Goal: Information Seeking & Learning: Check status

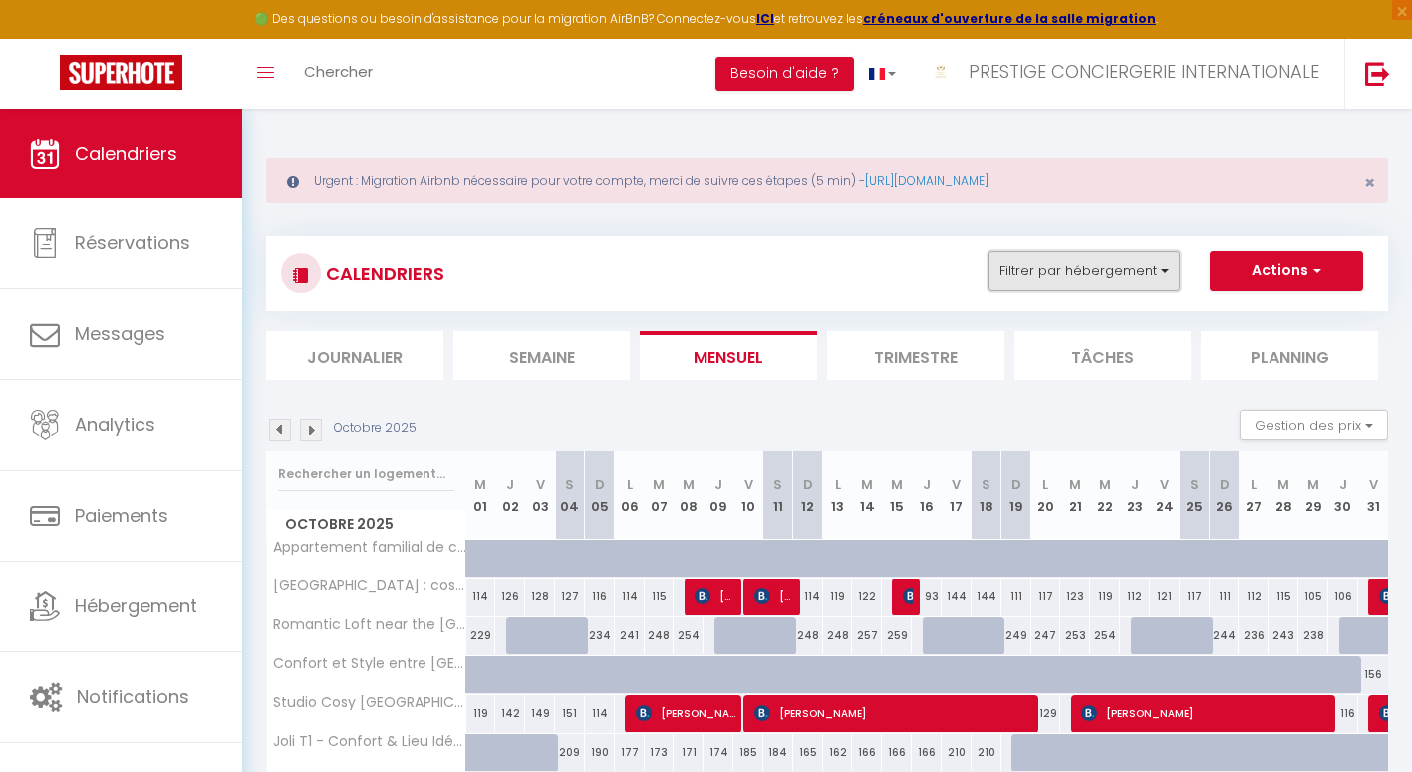
click at [1038, 263] on button "Filtrer par hébergement" at bounding box center [1084, 271] width 191 height 40
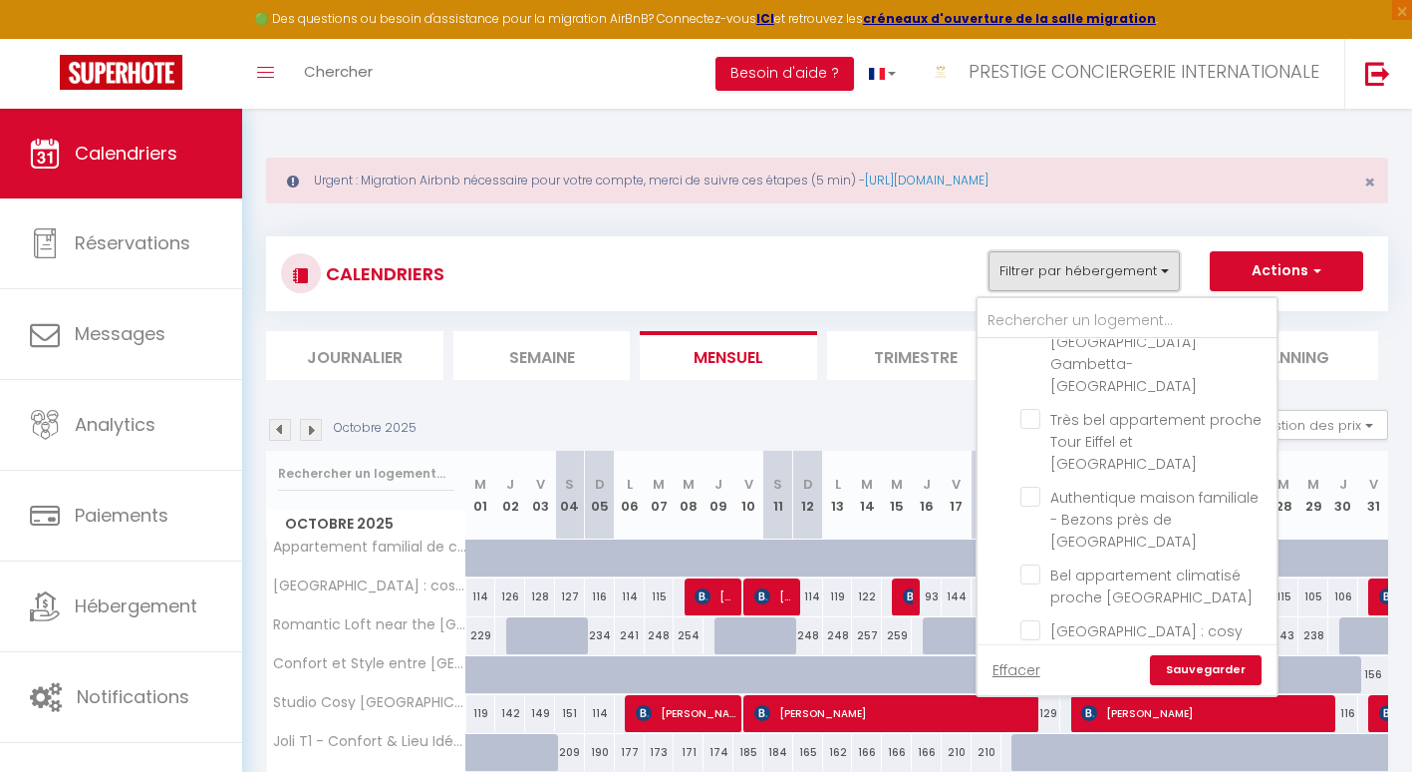
scroll to position [642, 0]
click at [1038, 615] on input "[GEOGRAPHIC_DATA] : cosy apartment well-located in the center" at bounding box center [1145, 625] width 249 height 20
checkbox input "true"
checkbox input "false"
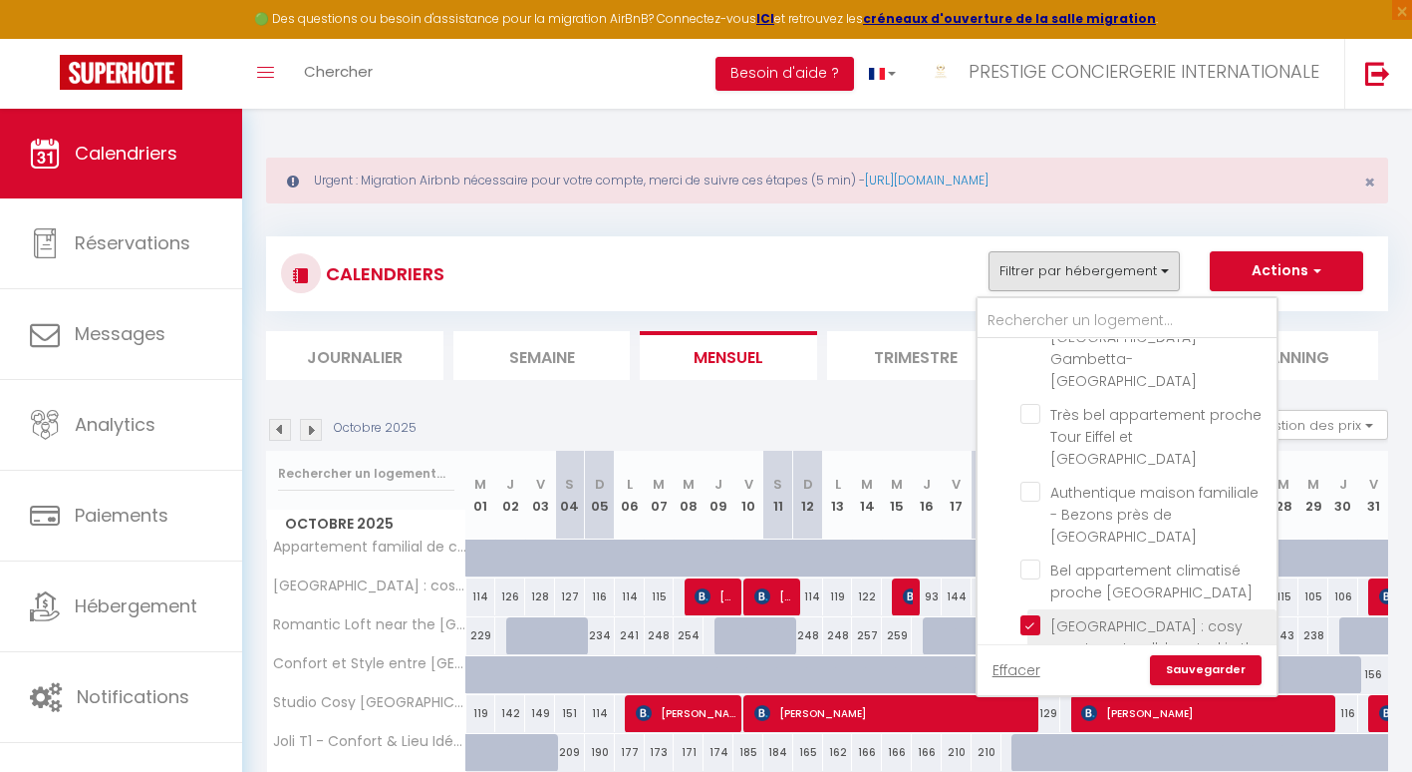
checkbox input "false"
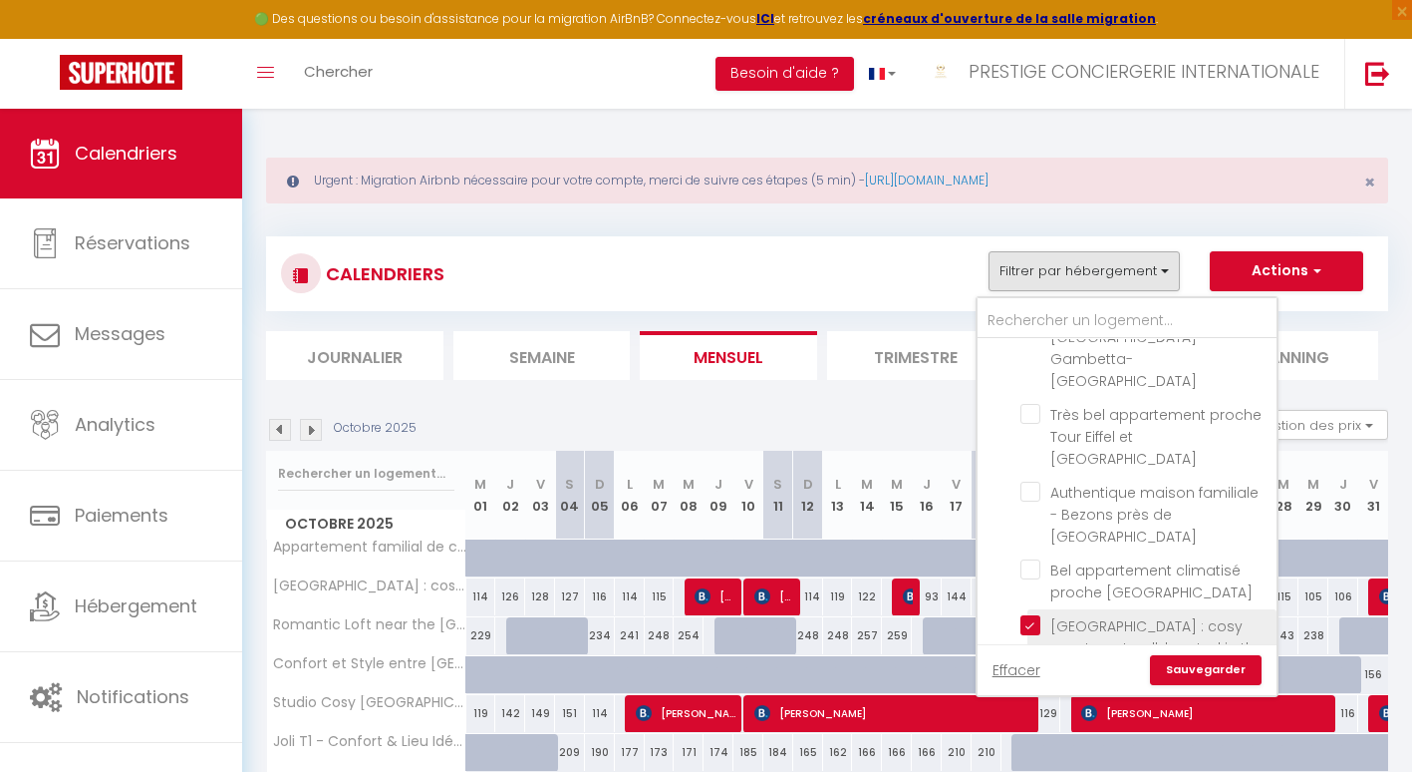
checkbox input "false"
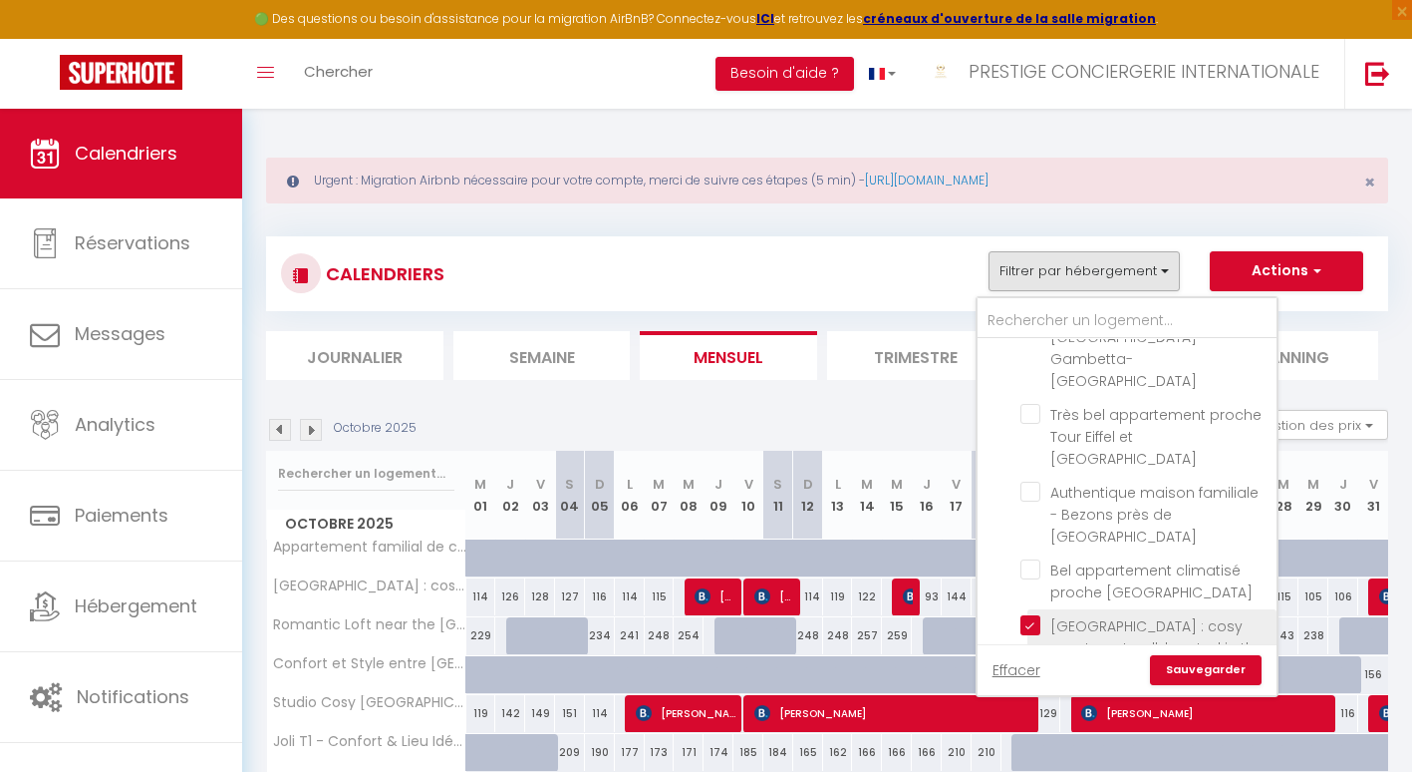
checkbox input "false"
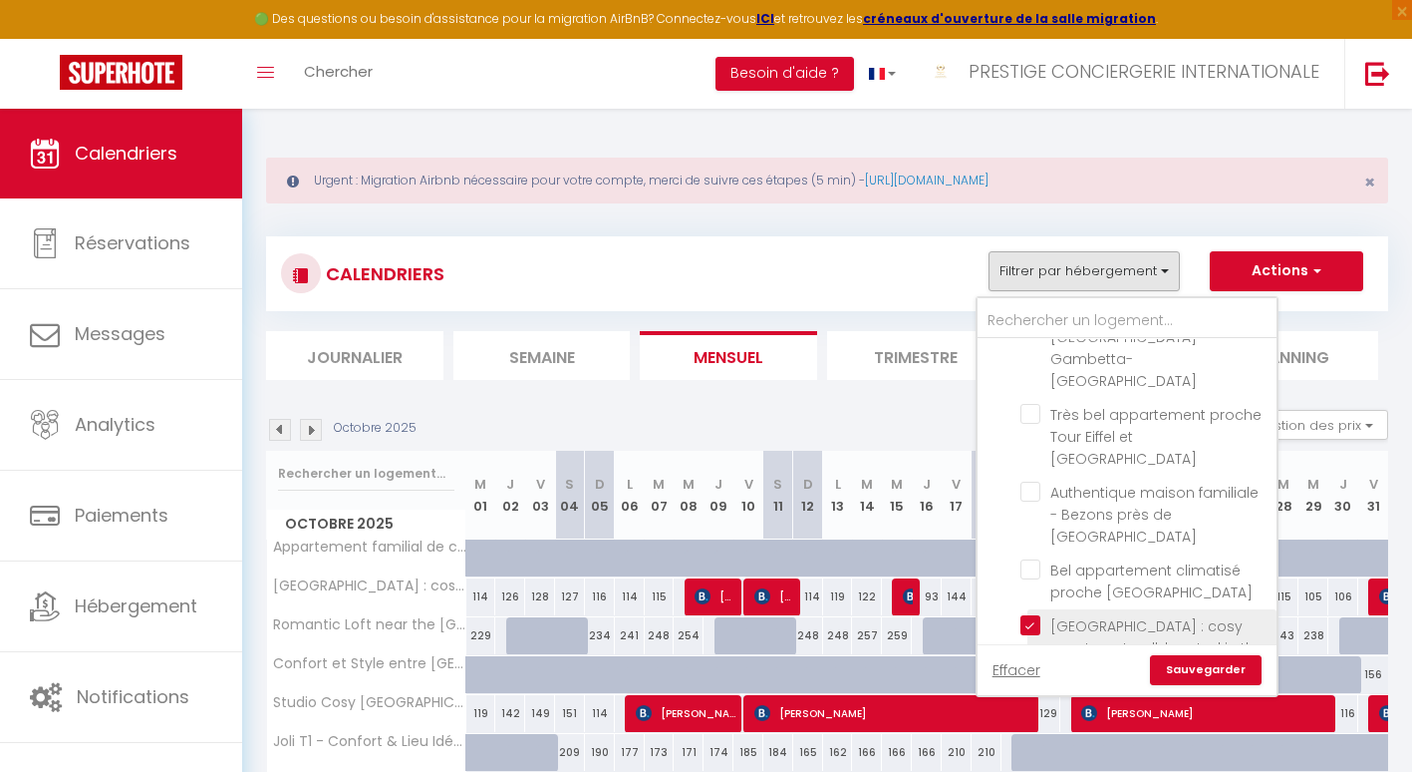
checkbox input "false"
click at [1200, 671] on link "Sauvegarder" at bounding box center [1206, 670] width 112 height 30
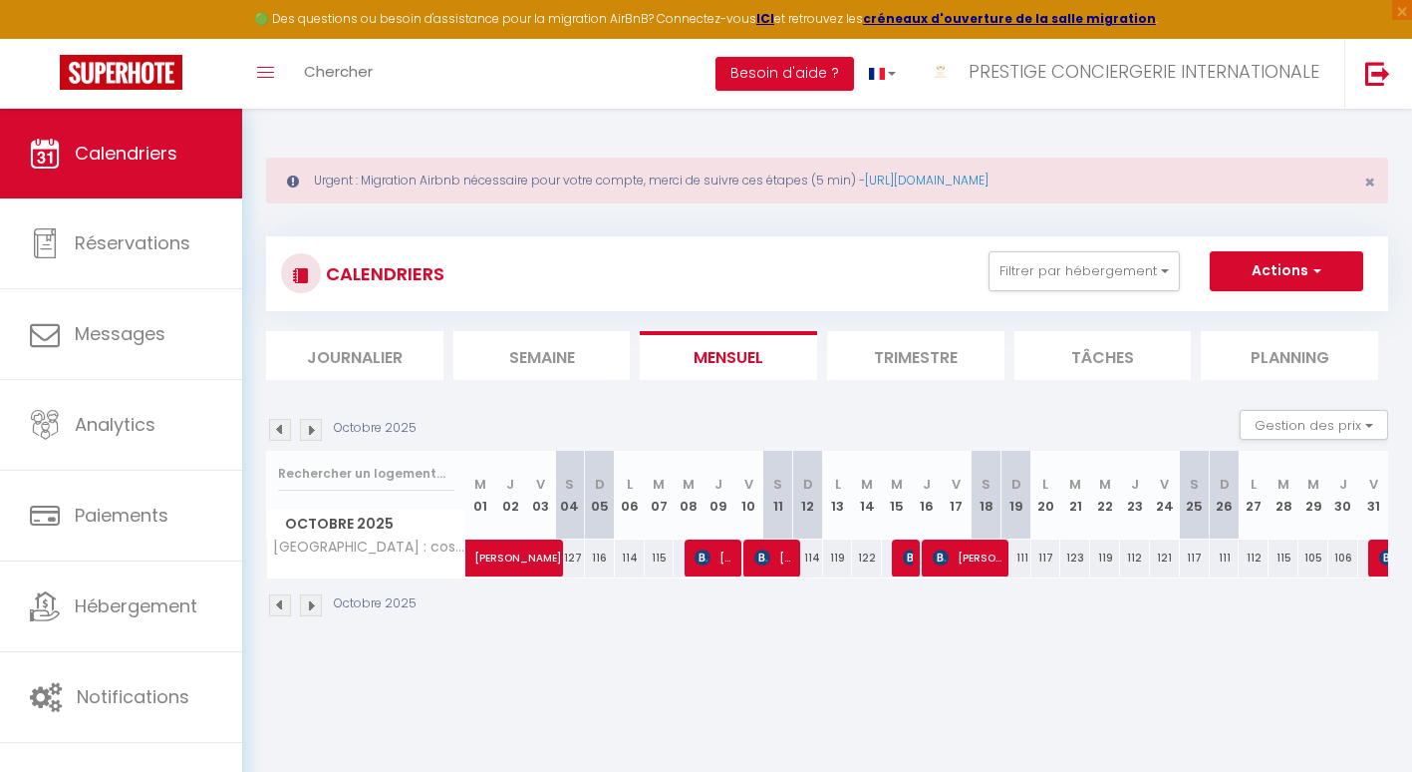
click at [280, 605] on img at bounding box center [280, 605] width 22 height 22
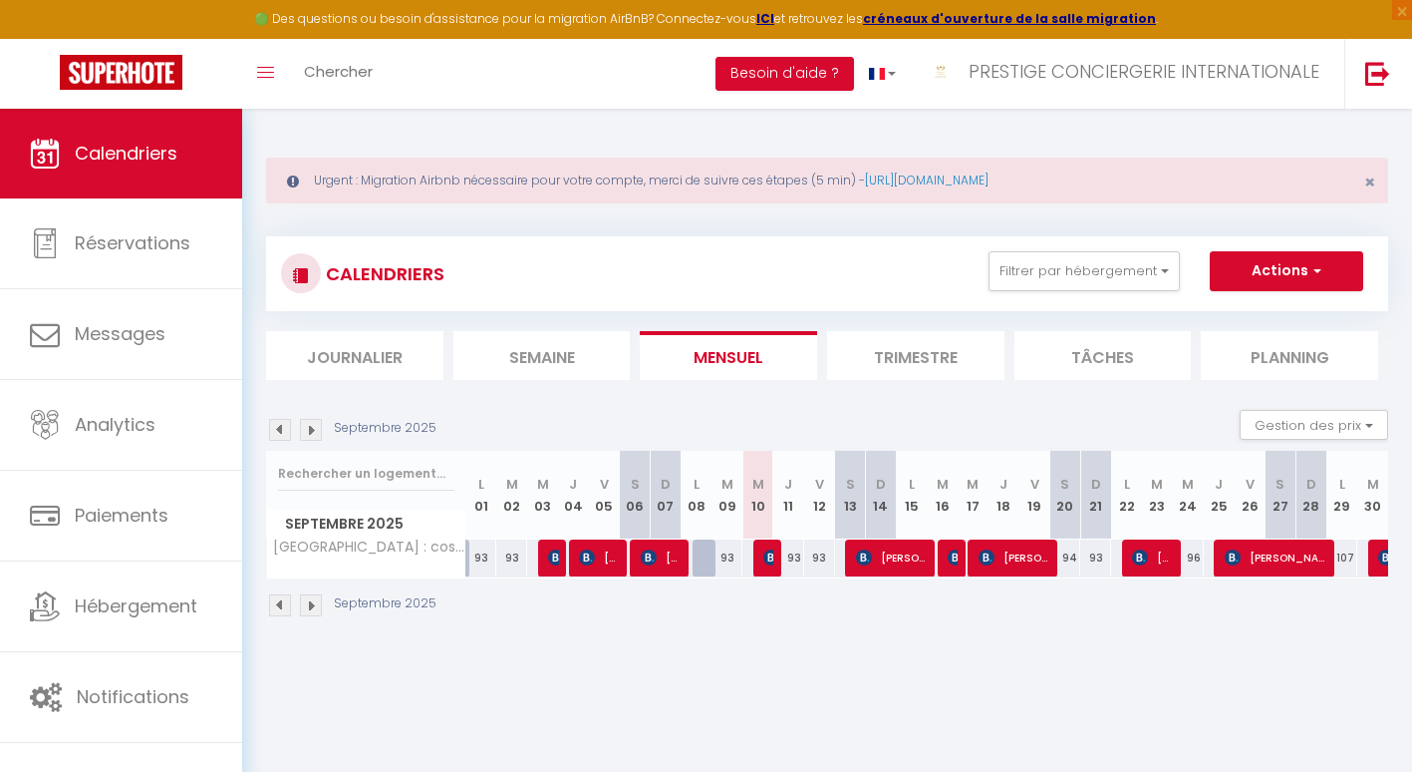
click at [280, 605] on img at bounding box center [280, 605] width 22 height 22
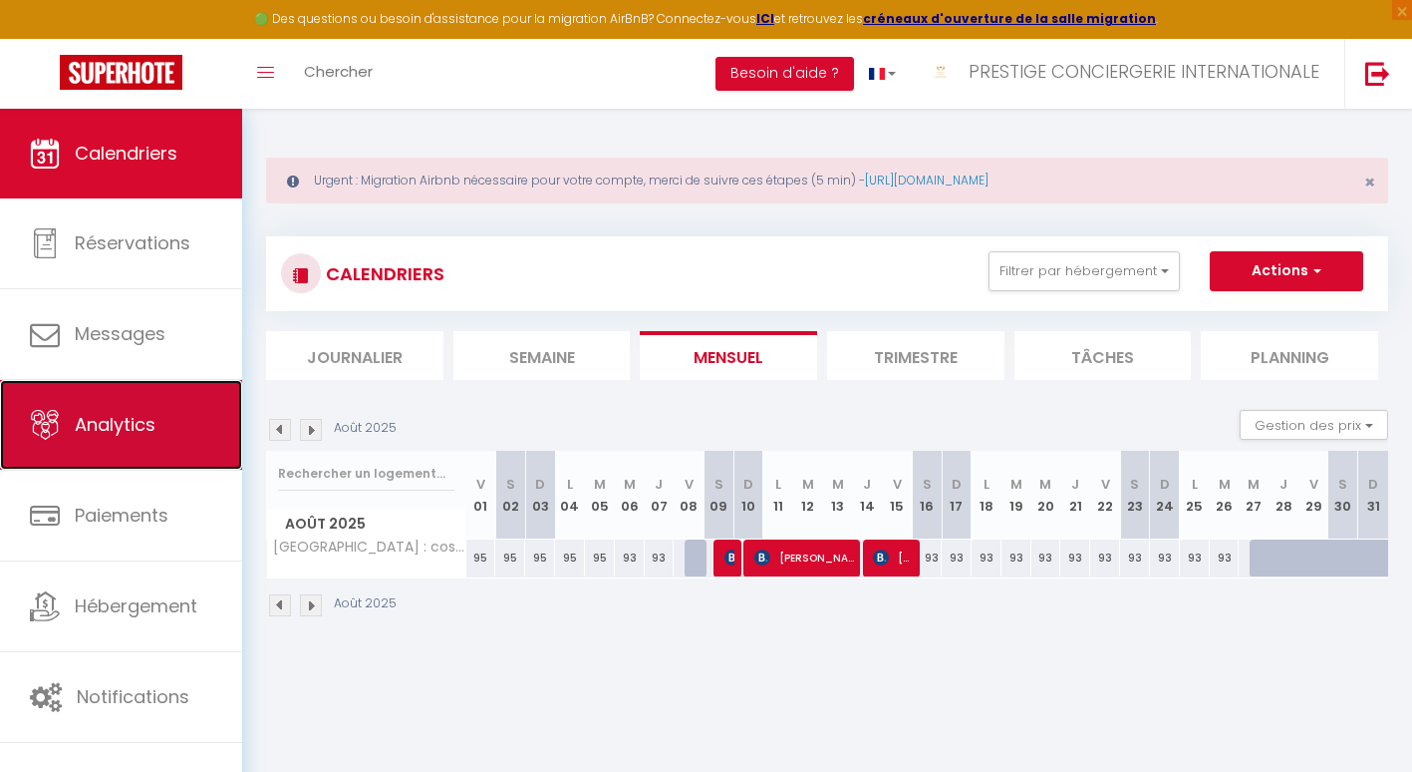
click at [162, 429] on link "Analytics" at bounding box center [121, 425] width 242 height 90
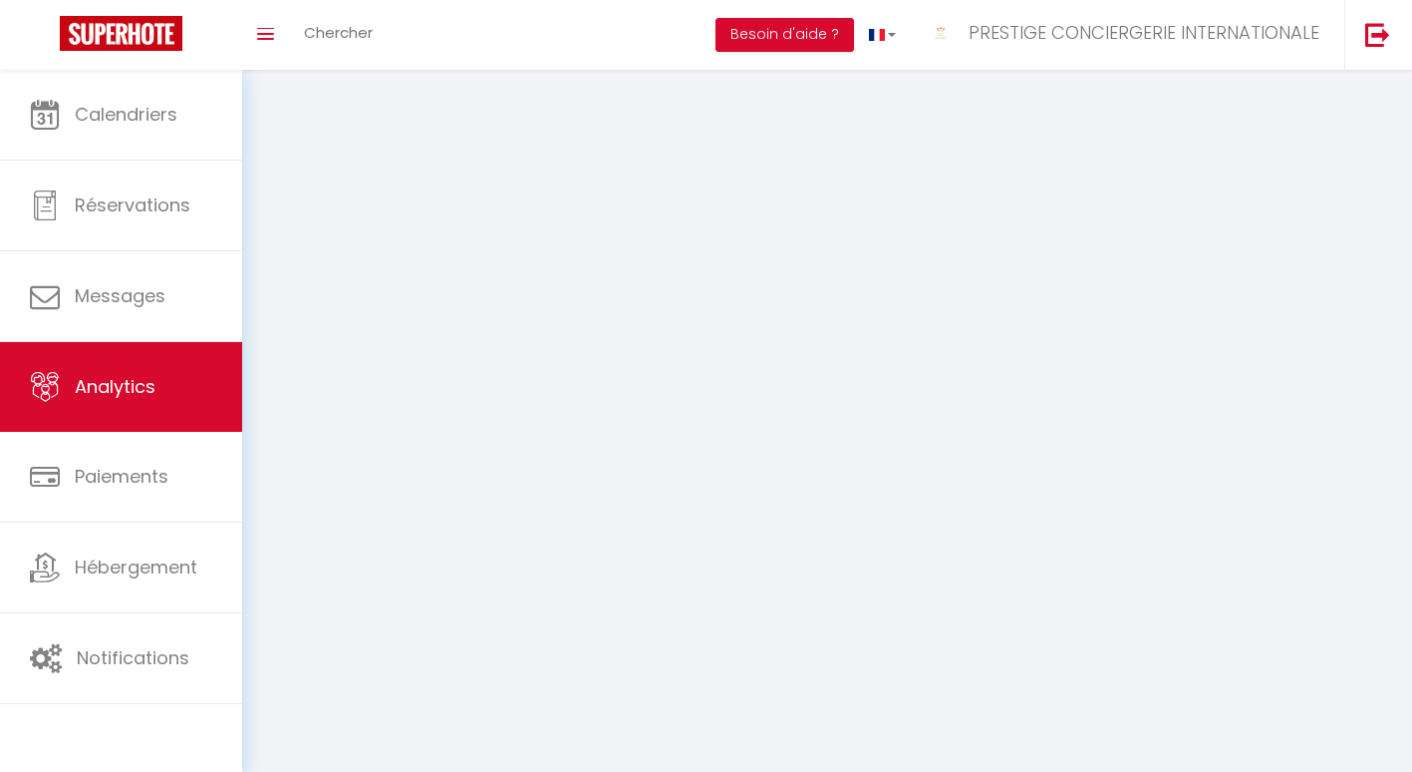
select select "2025"
select select "9"
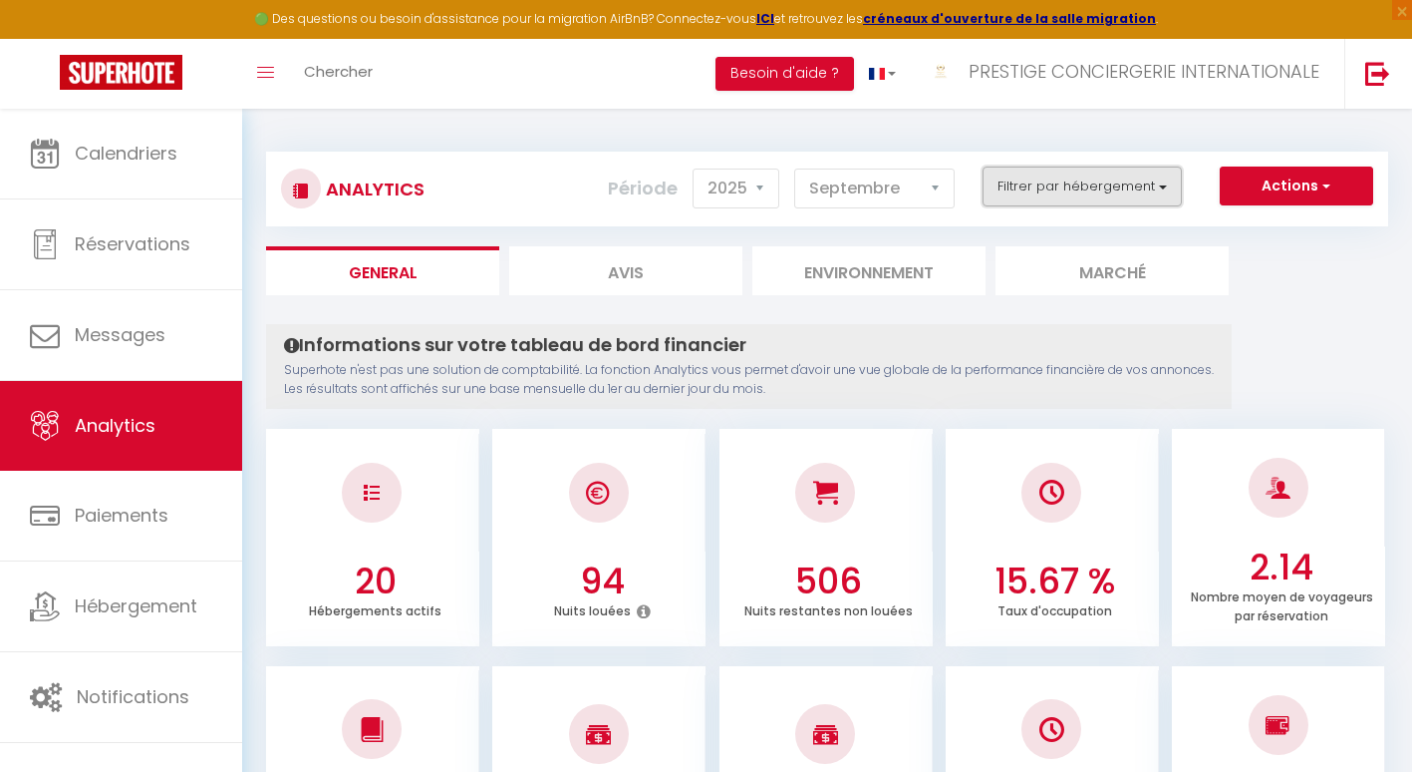
click at [1130, 182] on button "Filtrer par hébergement" at bounding box center [1082, 186] width 199 height 40
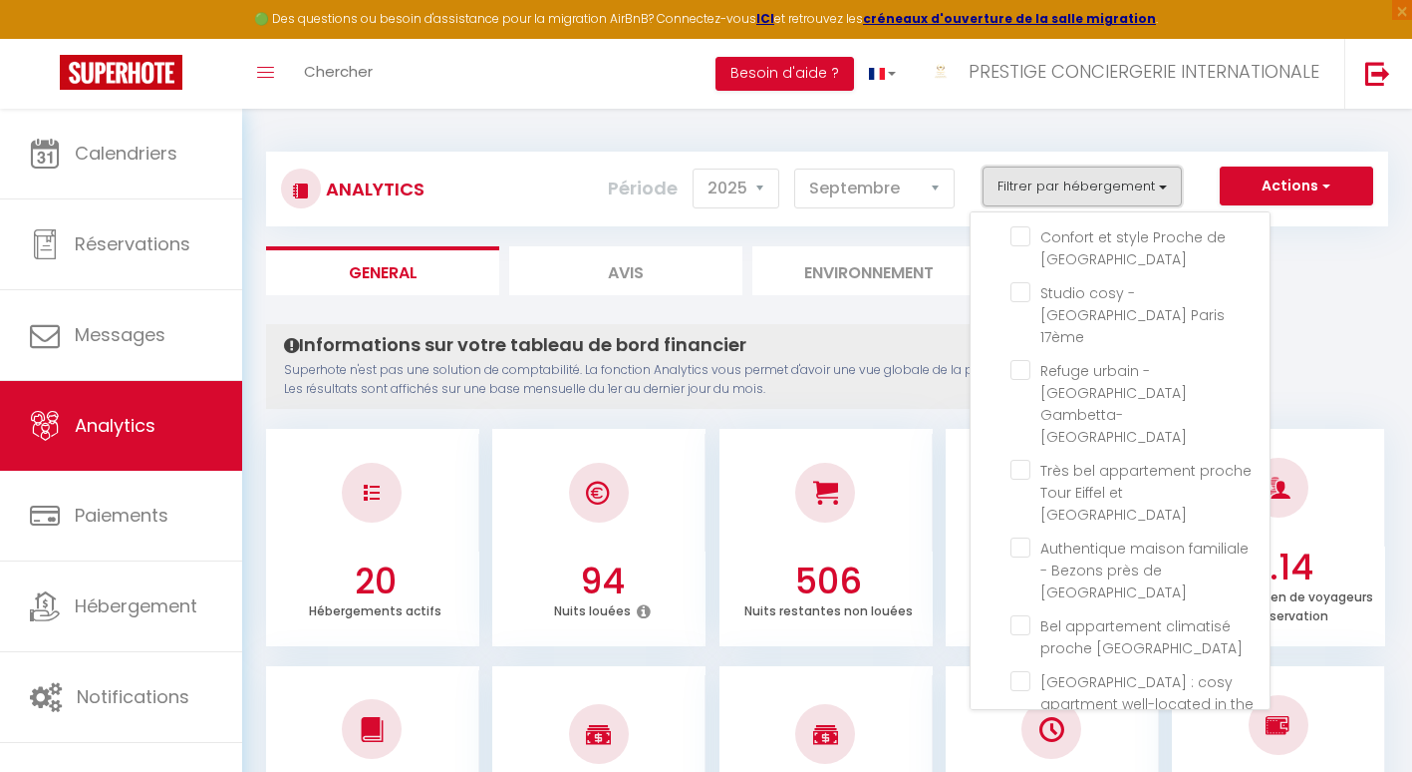
scroll to position [477, 0]
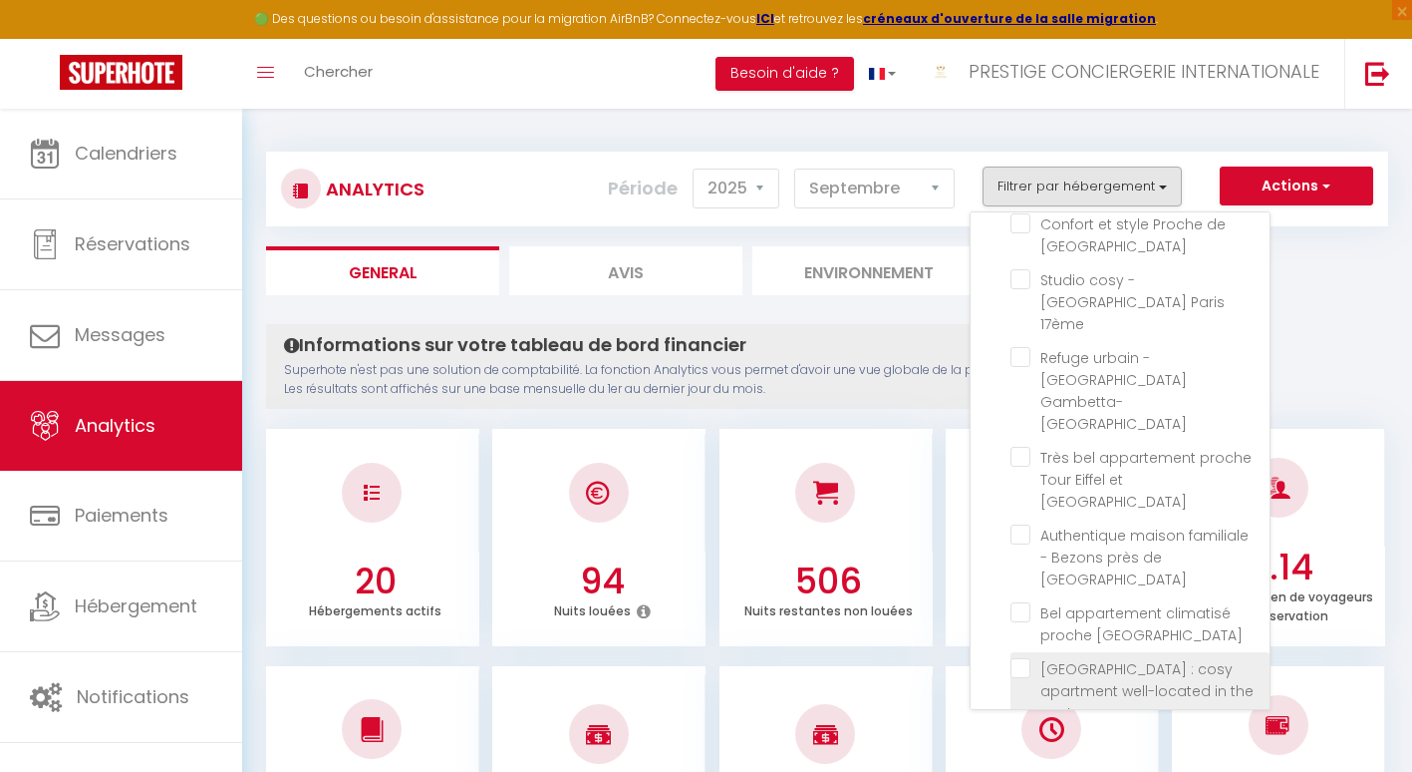
click at [1029, 658] on center "checkbox" at bounding box center [1140, 668] width 259 height 20
checkbox center "true"
checkbox Paris "false"
checkbox Défense "false"
checkbox Triomphe "false"
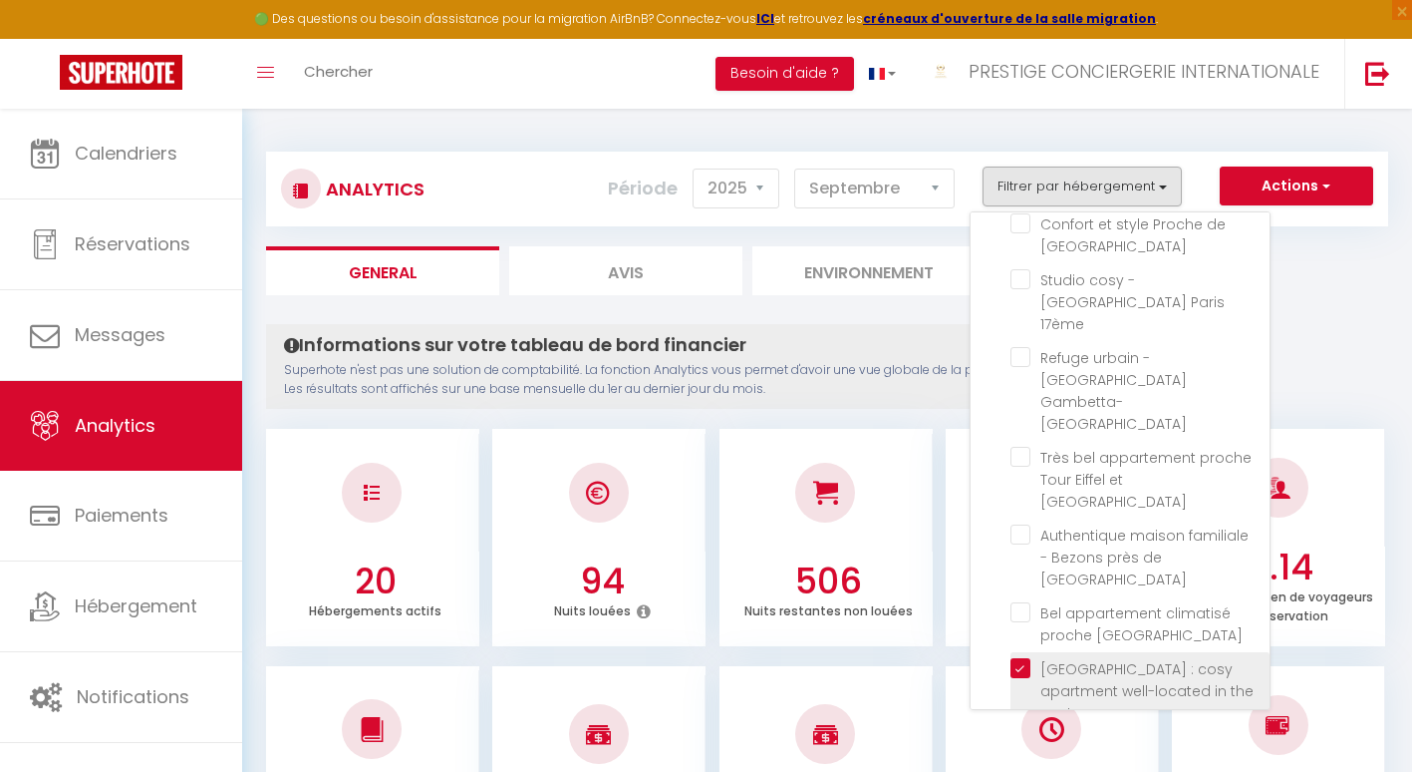
checkbox d\'architecte "false"
checkbox 20ème "false"
checkbox 17ème "false"
checkbox Paris "false"
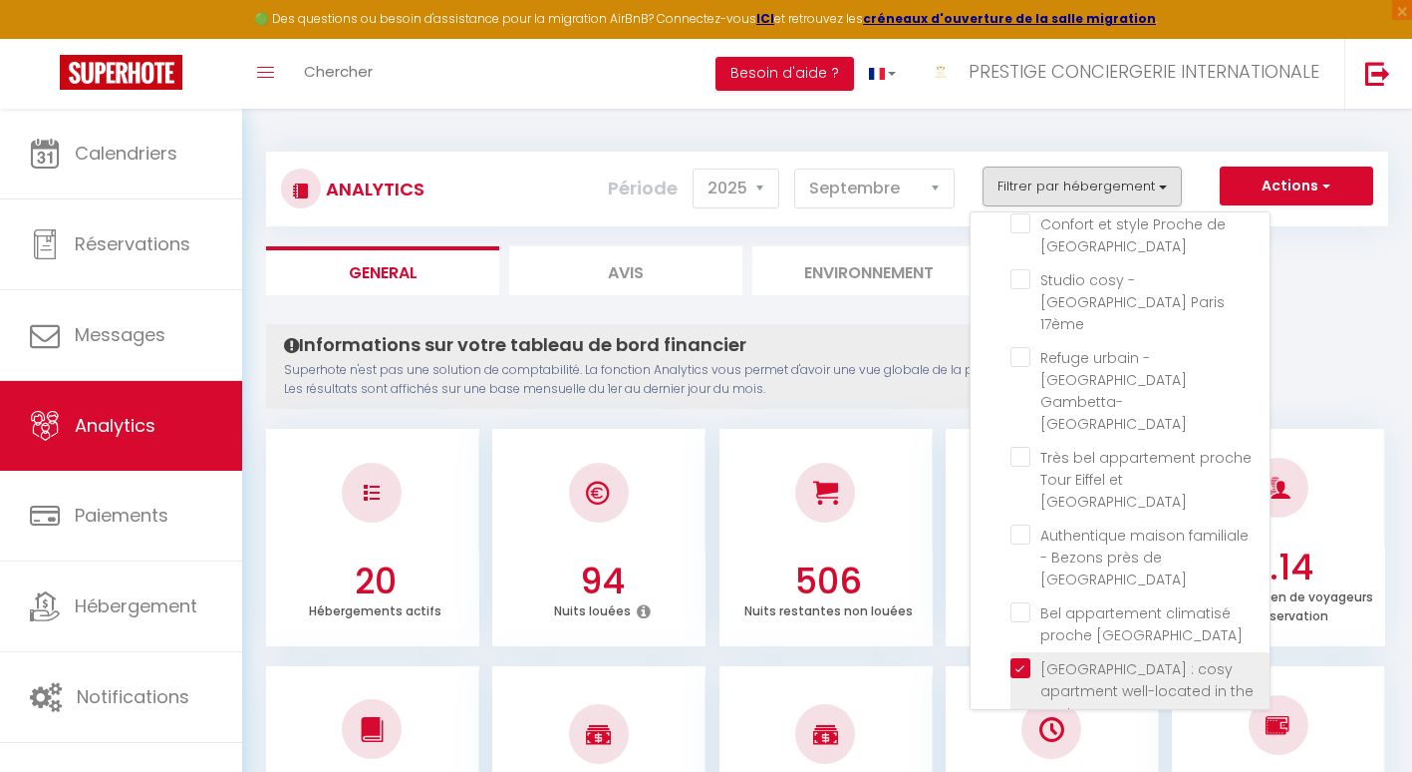
checkbox 17ème "false"
checkbox Gambetta-Pyrénées "false"
checkbox Passy "false"
checkbox Paris "false"
checkbox Disneyland "false"
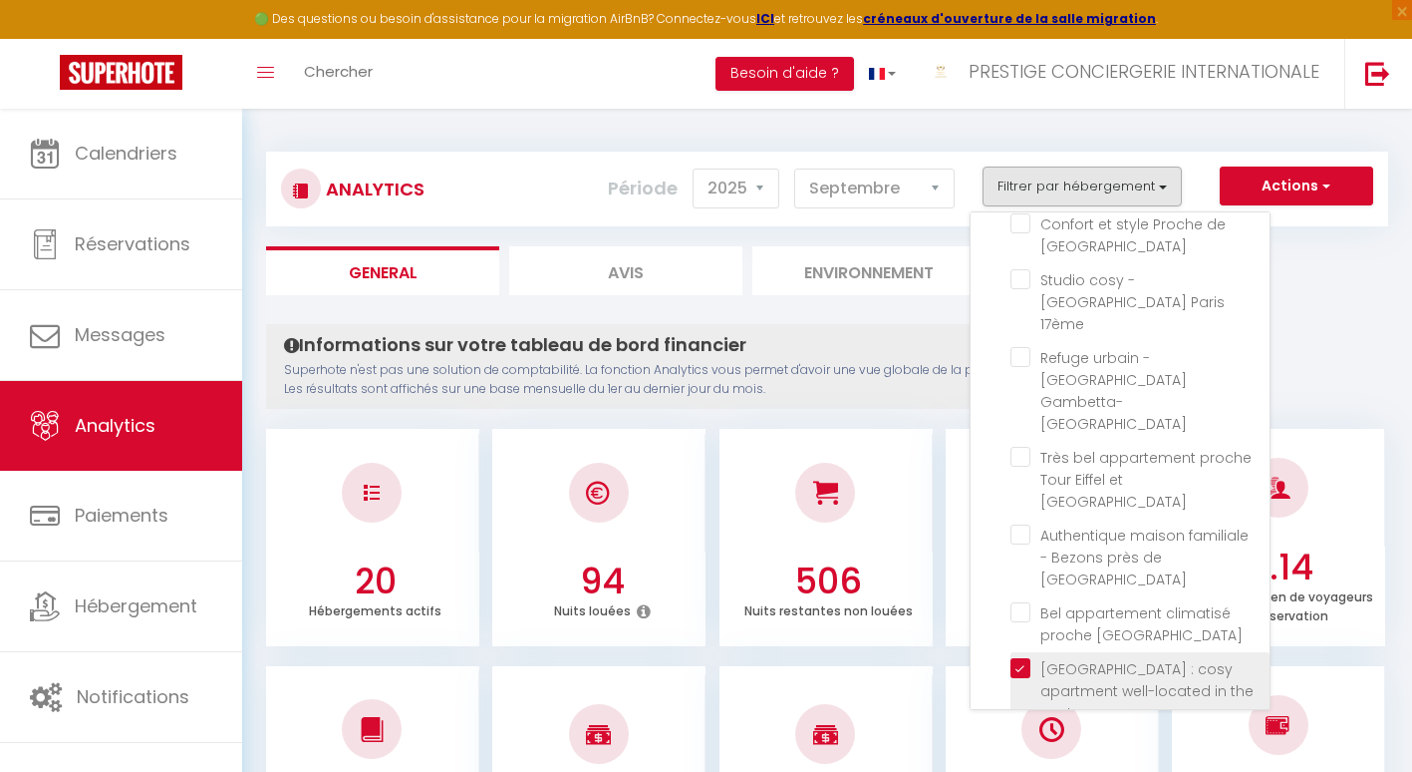
checkbox Montparnasse "false"
checkbox \! "false"
checkbox Disneyland "false"
checkbox Montparnasse "false"
checkbox Michel "false"
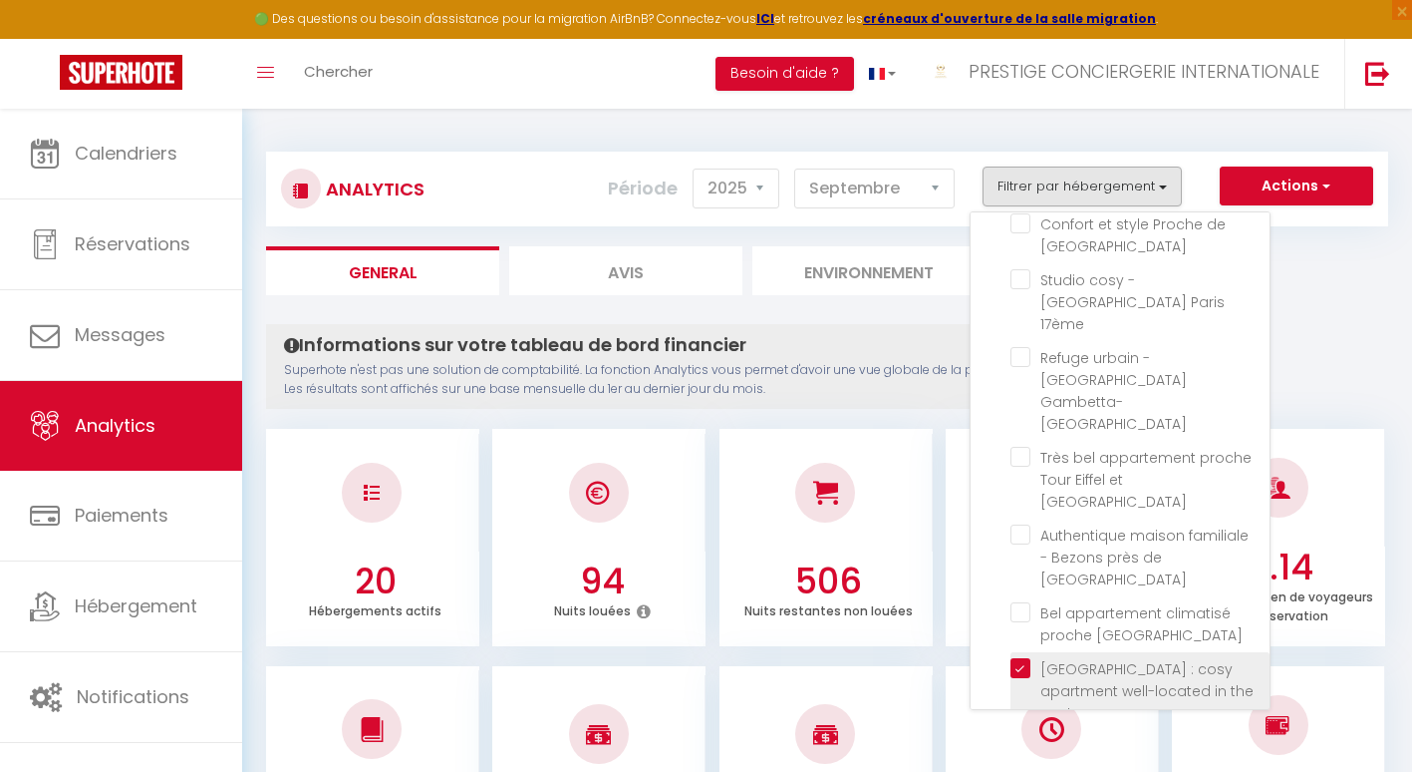
checkbox Tower "false"
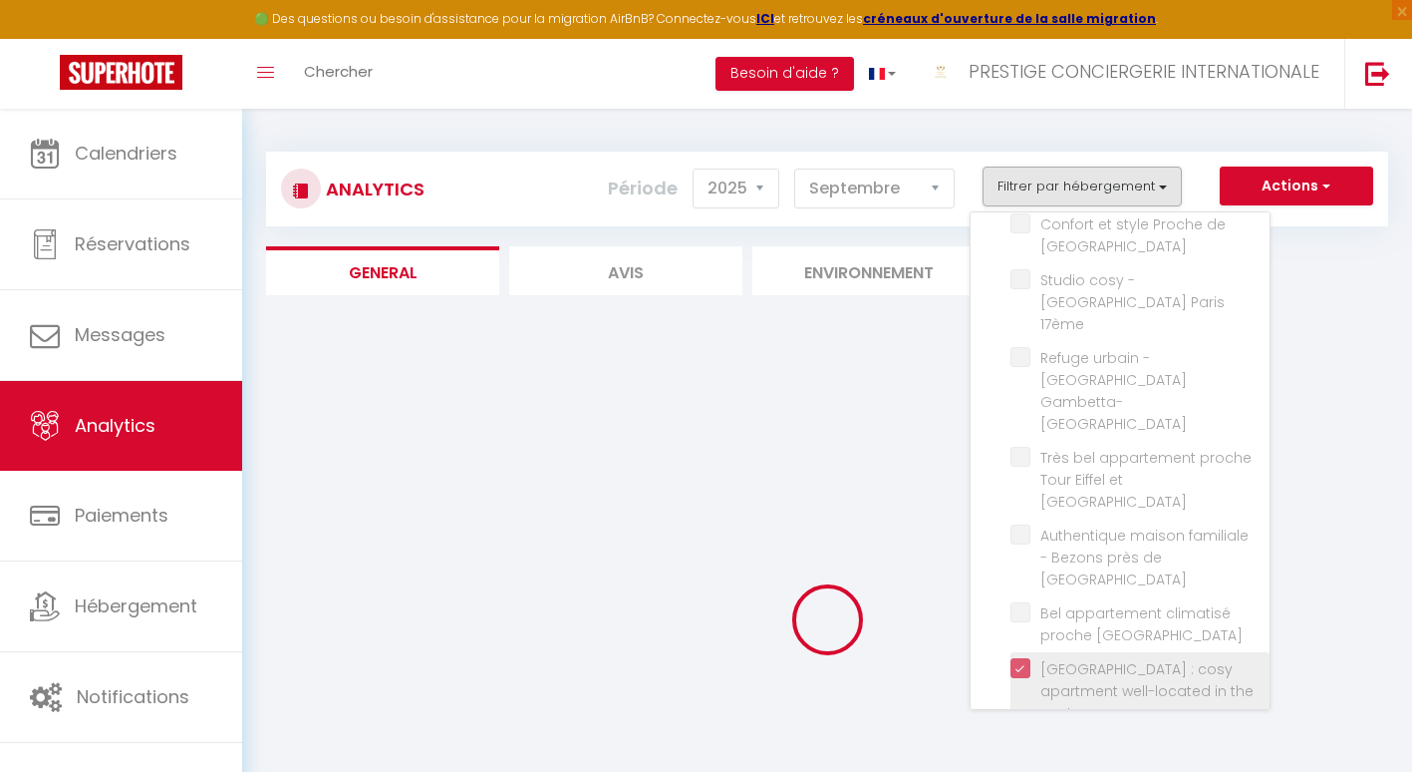
checkbox Paris "false"
checkbox Défense "false"
checkbox Triomphe "false"
checkbox d\'architecte "false"
checkbox 20ème "false"
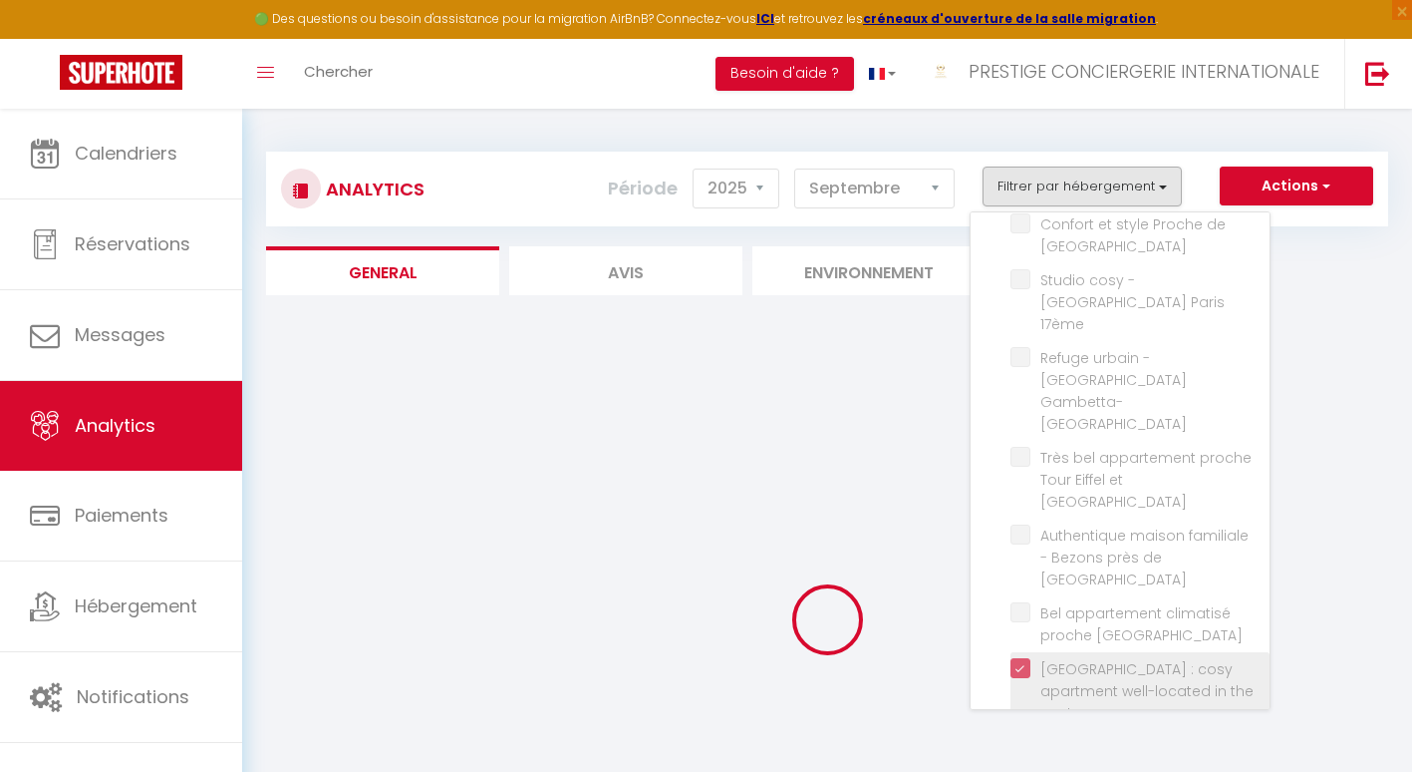
checkbox 17ème "false"
checkbox Paris "false"
checkbox 17ème "false"
checkbox Gambetta-Pyrénées "false"
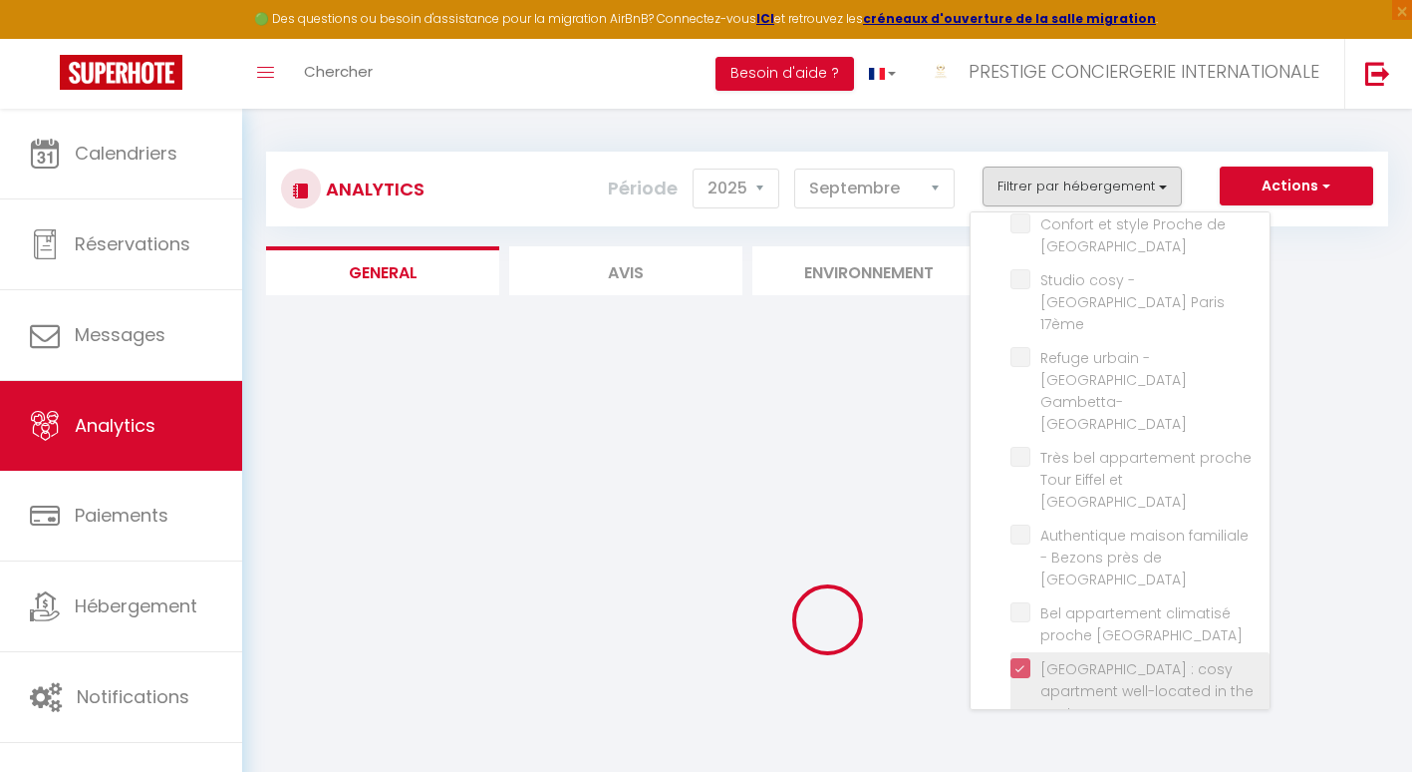
checkbox Passy "false"
checkbox Paris "false"
checkbox Disneyland "false"
checkbox Montparnasse "false"
checkbox \! "false"
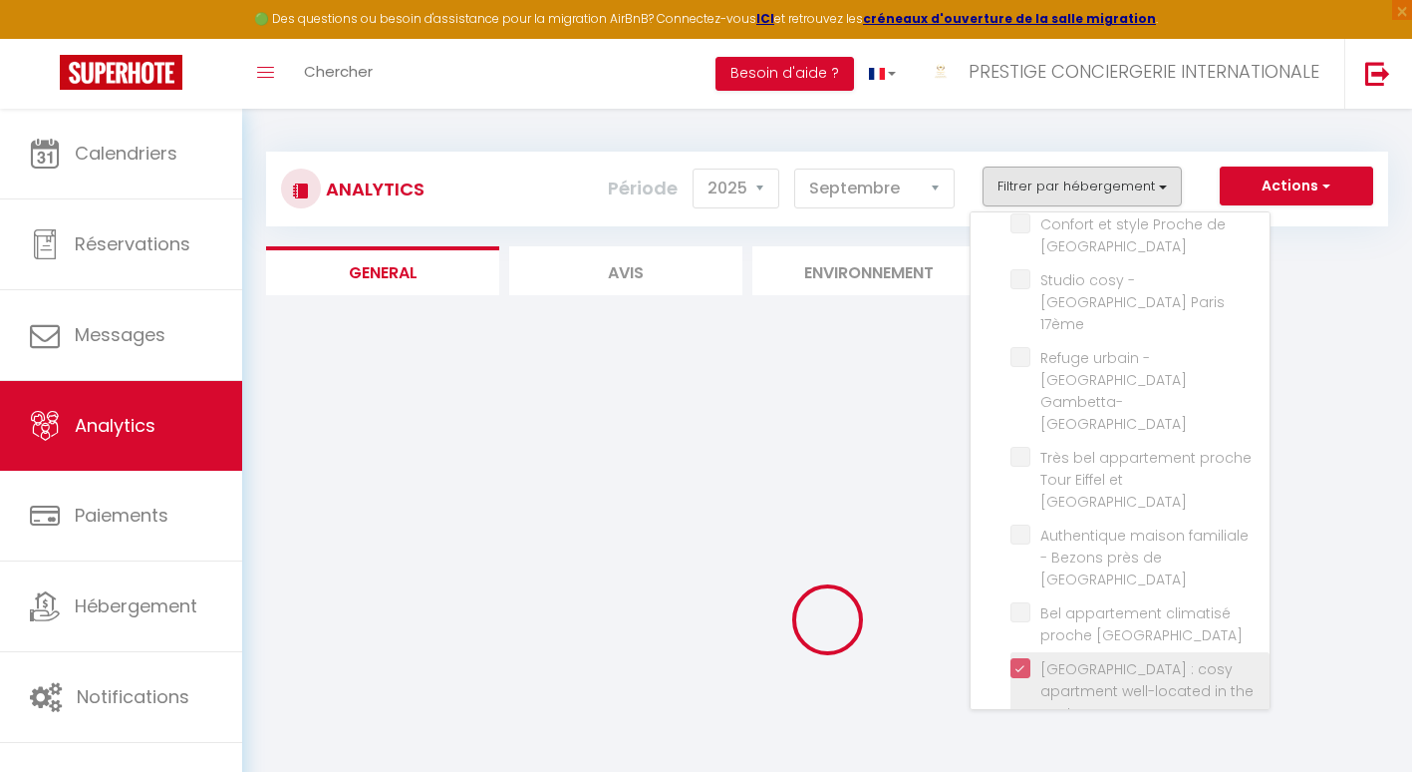
checkbox Disneyland "false"
checkbox Montparnasse "false"
checkbox Michel "false"
checkbox Tower "false"
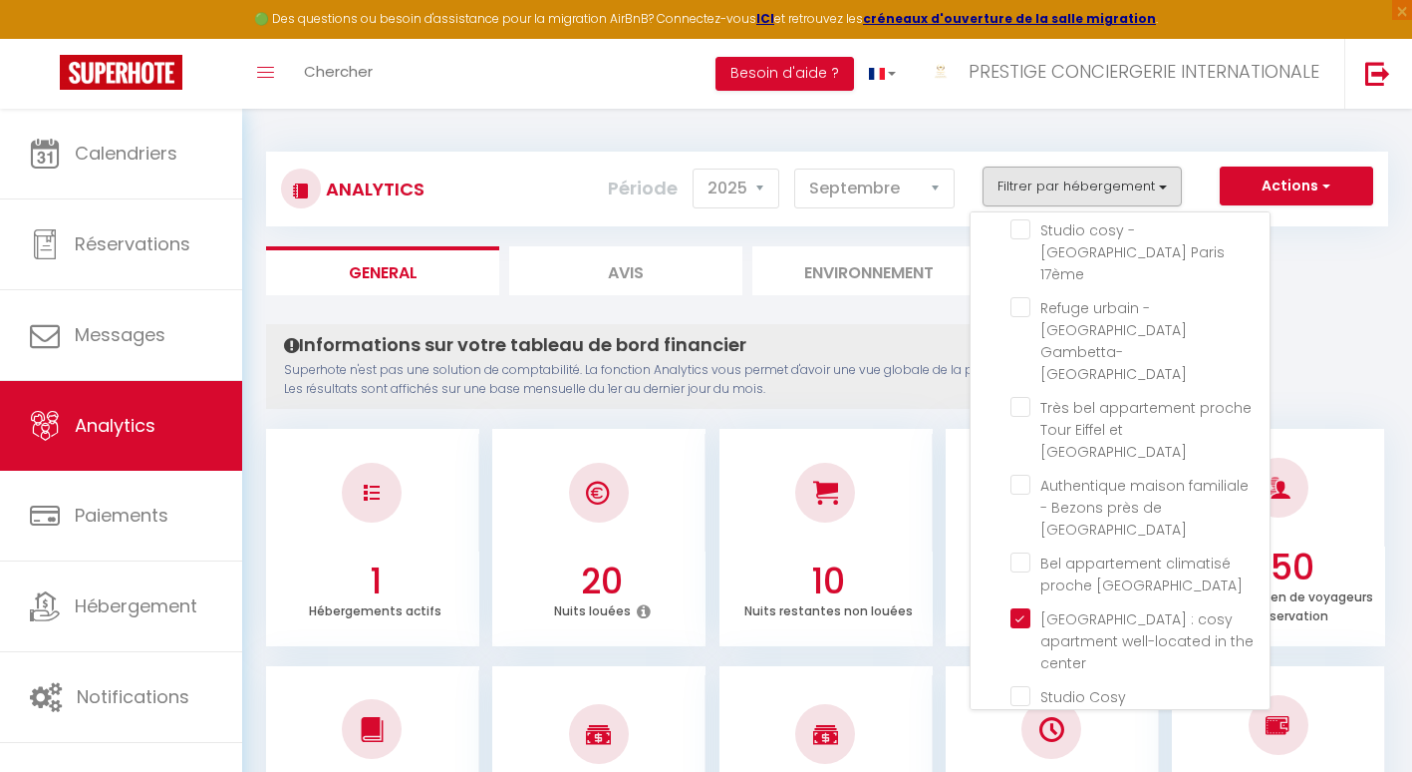
scroll to position [566, 0]
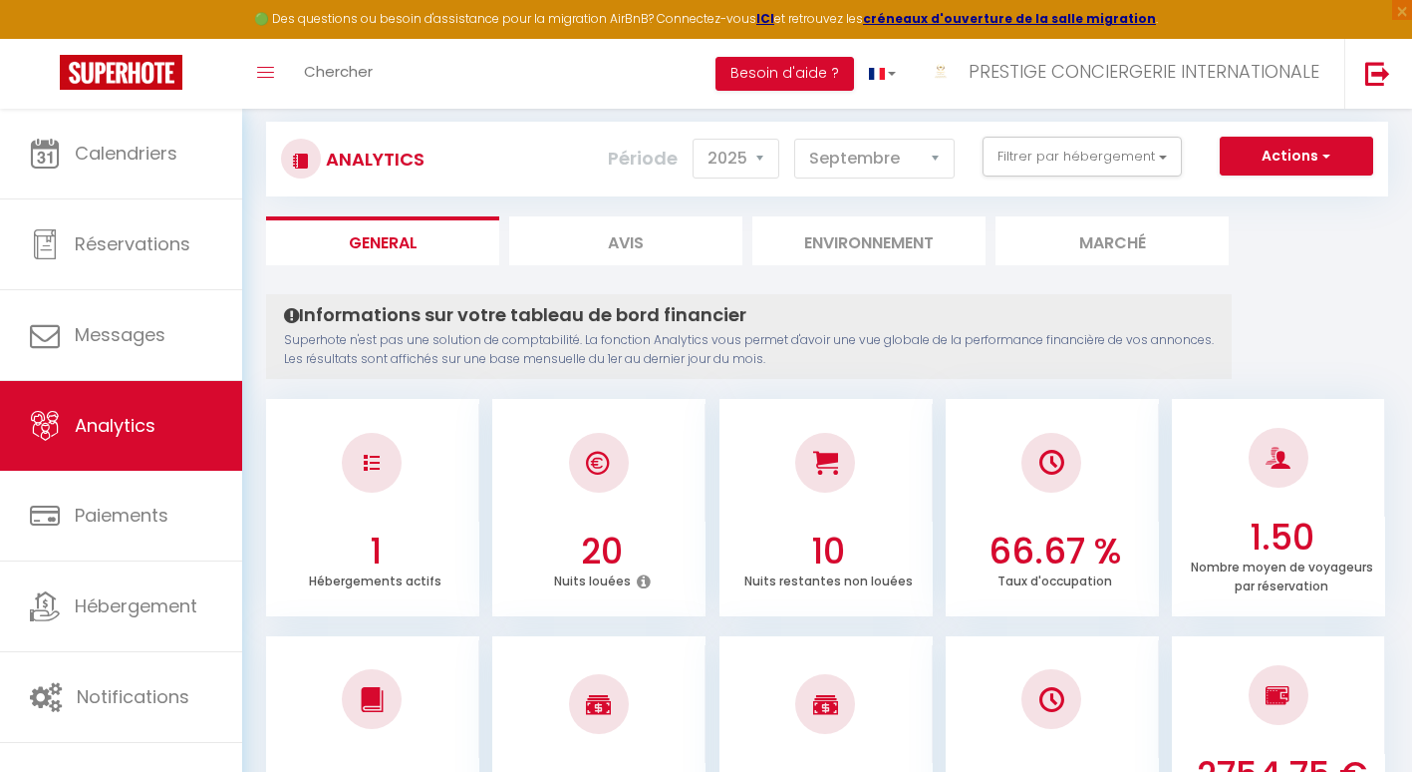
scroll to position [26, 0]
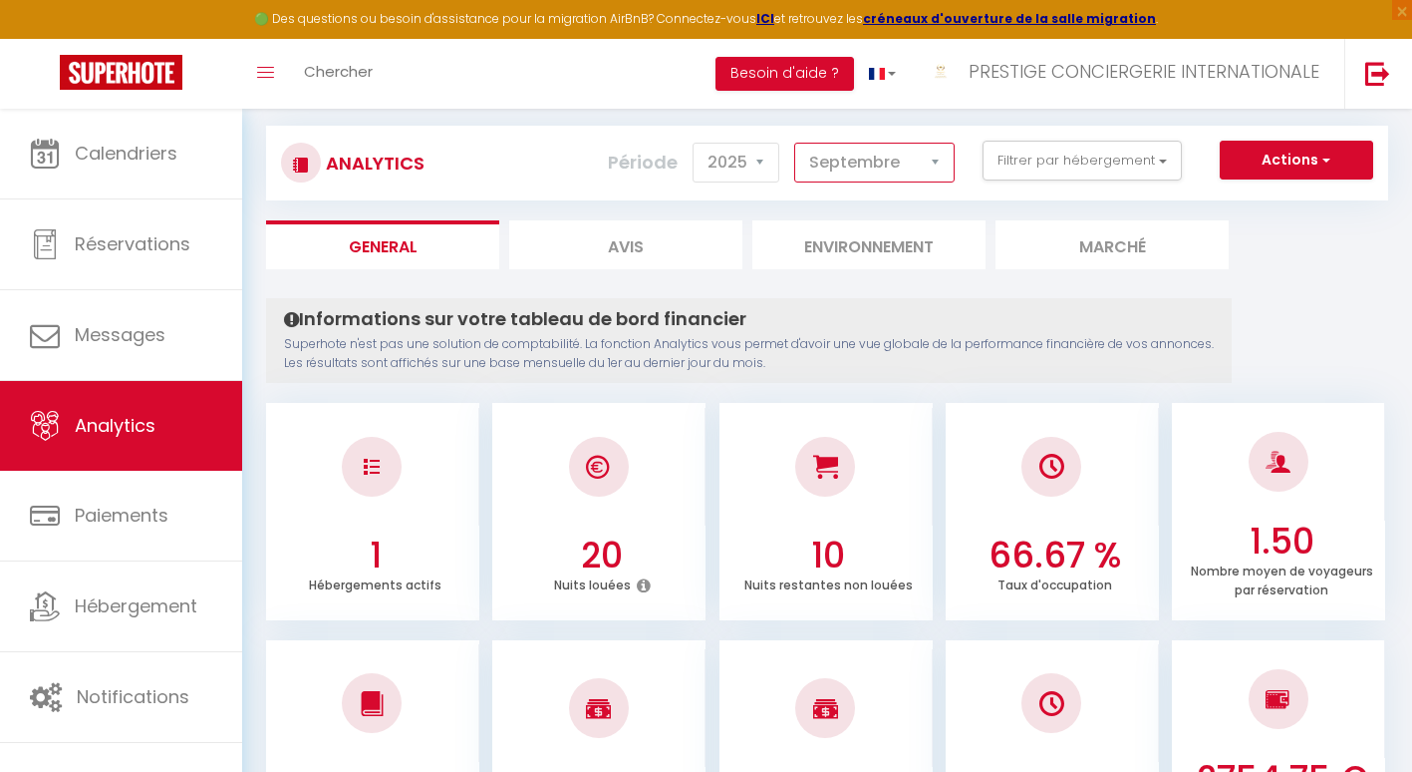
click at [927, 154] on select "[PERSON_NAME] Mars Avril Mai Juin Juillet Août Septembre Octobre Novembre Décem…" at bounding box center [874, 163] width 160 height 40
select select "8"
click at [795, 143] on select "[PERSON_NAME] Mars Avril Mai Juin Juillet Août Septembre Octobre Novembre Décem…" at bounding box center [874, 163] width 160 height 40
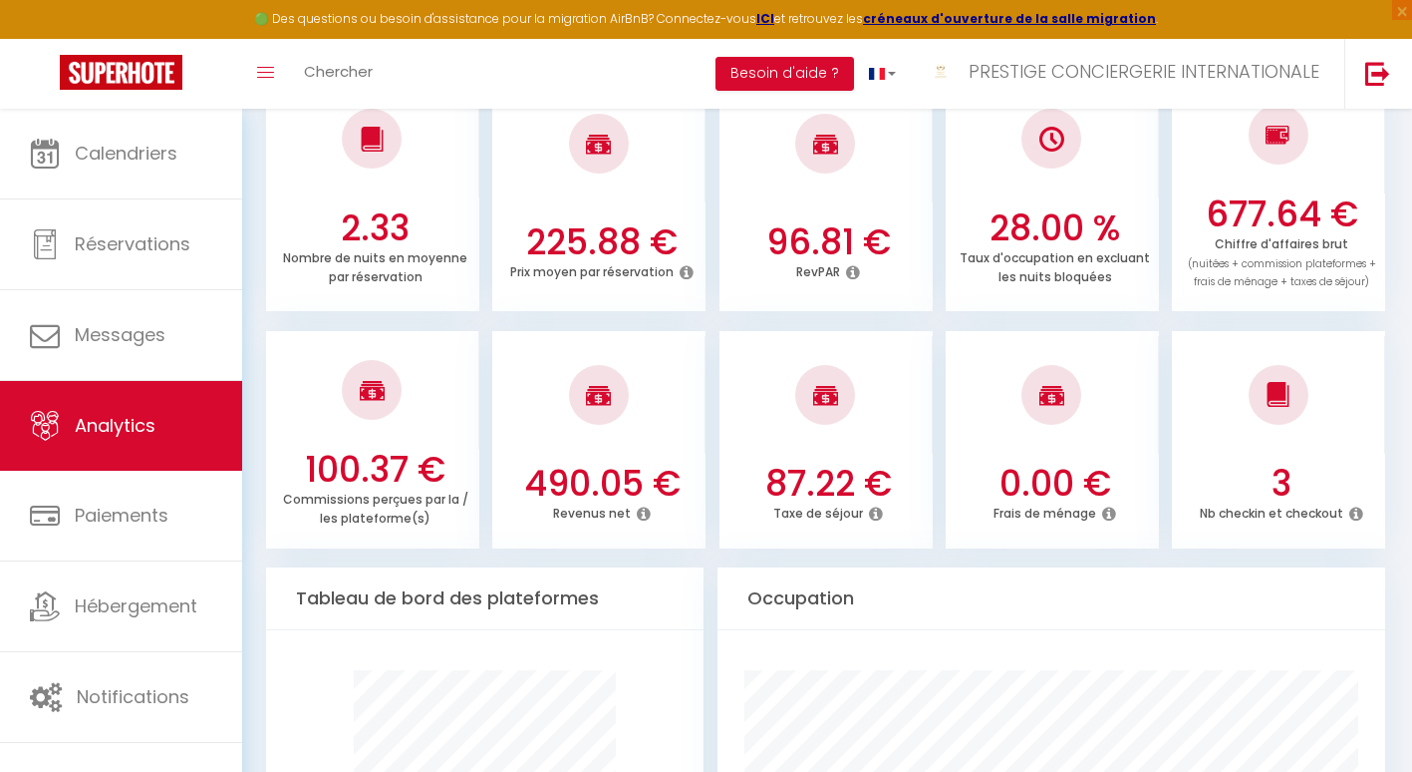
scroll to position [588, 0]
